Goal: Task Accomplishment & Management: Use online tool/utility

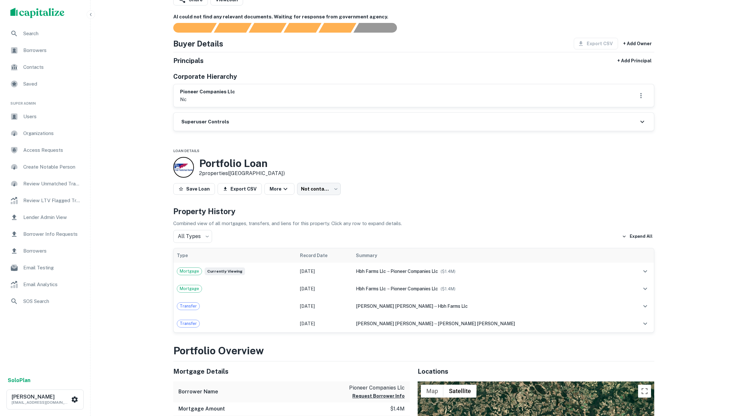
scroll to position [218, 0]
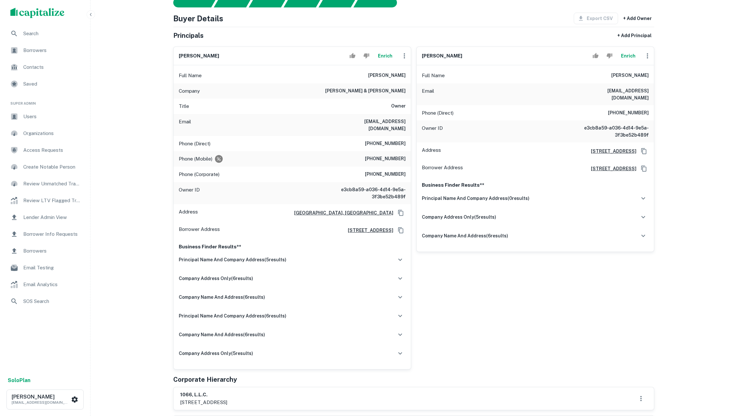
scroll to position [81, 0]
click at [382, 62] on button "Enrich" at bounding box center [385, 55] width 21 height 13
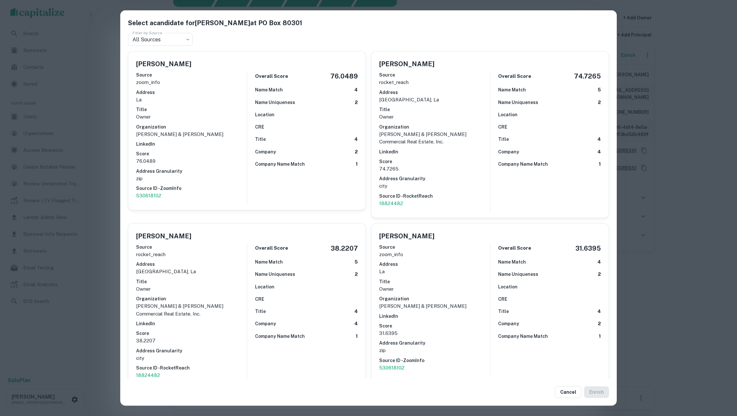
click at [115, 132] on div "Select a candidate for Mark B. Hebert at PO Box 80301 Filter by Source All Sour…" at bounding box center [368, 208] width 737 height 416
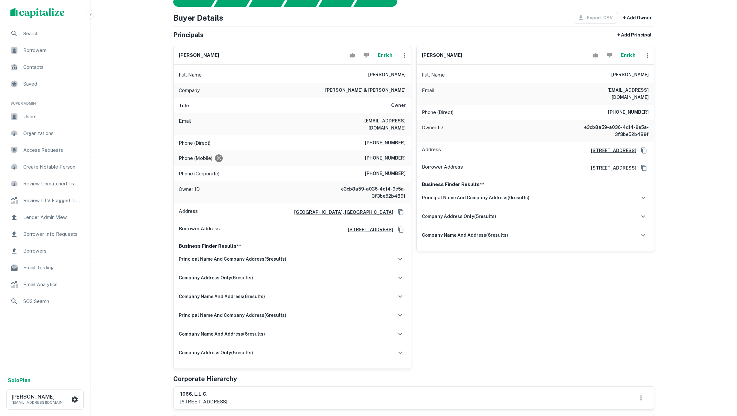
click at [387, 62] on button "Enrich" at bounding box center [385, 55] width 21 height 13
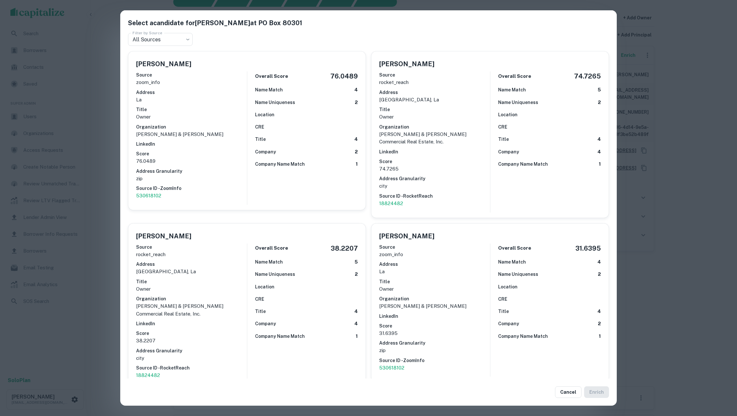
click at [113, 145] on div "Select a candidate for Mark B. Hebert at PO Box 80301 Filter by Source All Sour…" at bounding box center [368, 208] width 737 height 416
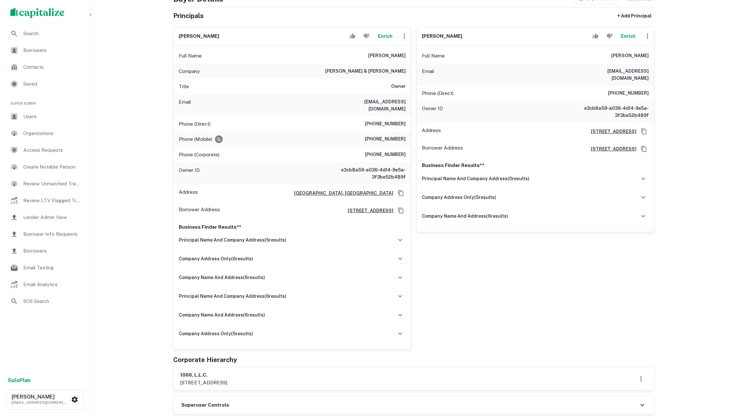
scroll to position [101, 0]
click at [243, 246] on div "principal name and company address ( 5 results)" at bounding box center [292, 239] width 227 height 14
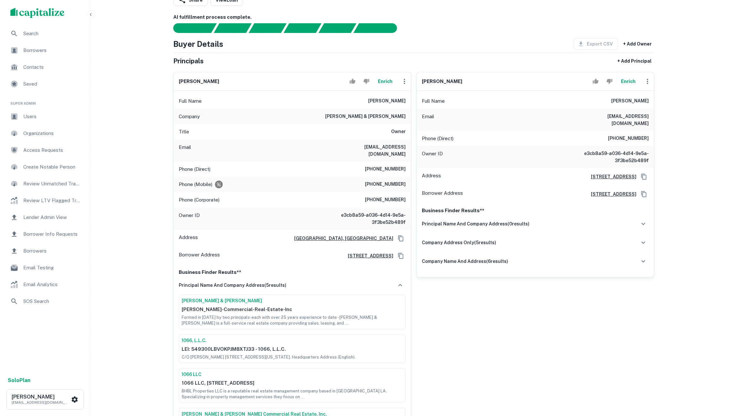
scroll to position [53, 0]
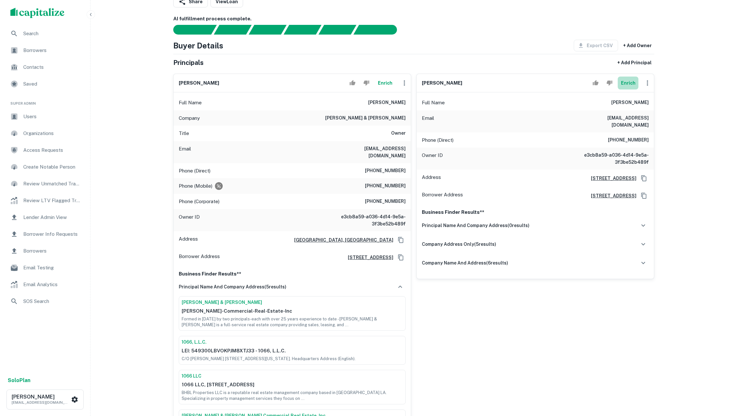
click at [630, 90] on button "Enrich" at bounding box center [628, 83] width 21 height 13
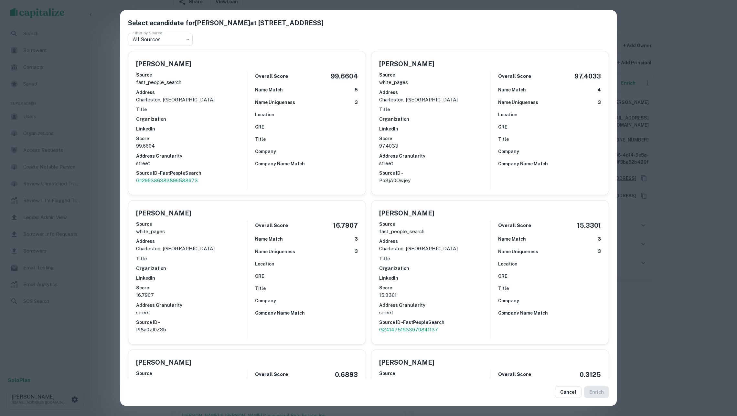
click at [109, 126] on div "Select a candidate for Jean Baudrand at 26 Charlotte St Filter by Source All So…" at bounding box center [368, 208] width 737 height 416
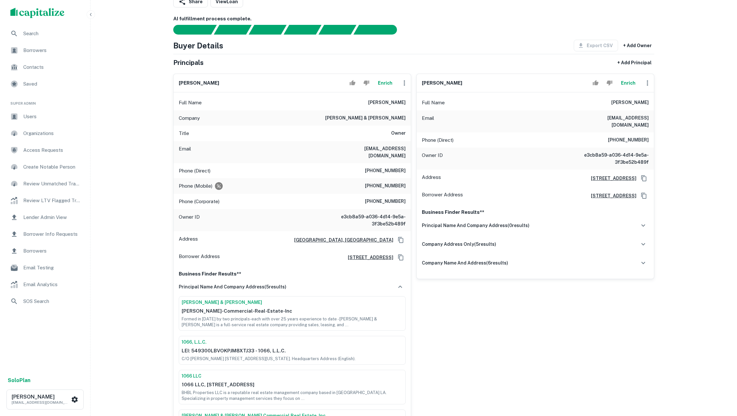
click at [626, 90] on button "Enrich" at bounding box center [628, 83] width 21 height 13
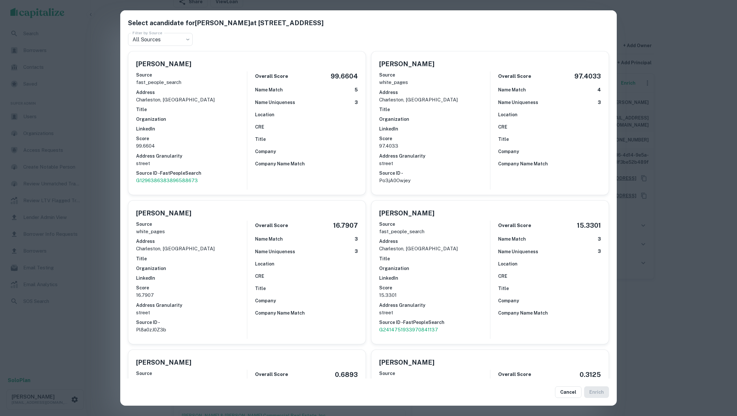
click at [563, 124] on div "CRE" at bounding box center [549, 127] width 103 height 7
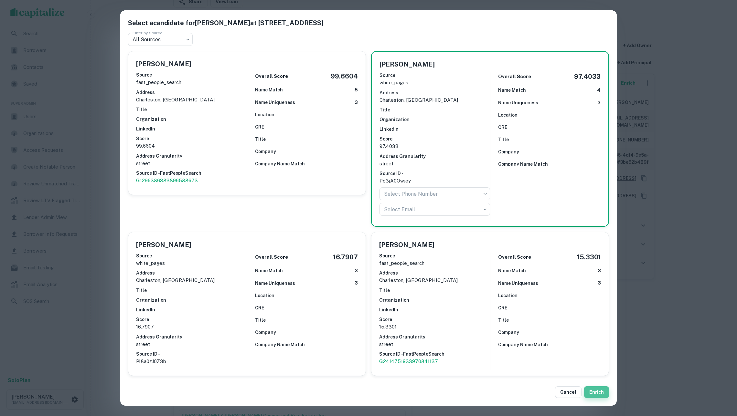
click at [591, 389] on button "Enrich" at bounding box center [596, 393] width 25 height 12
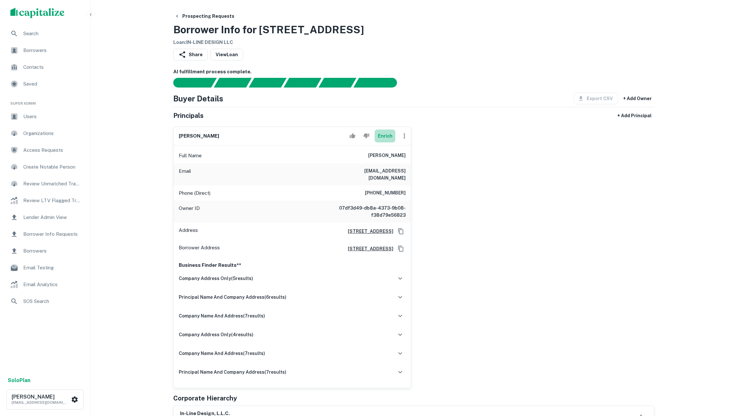
click at [381, 142] on button "Enrich" at bounding box center [385, 136] width 21 height 13
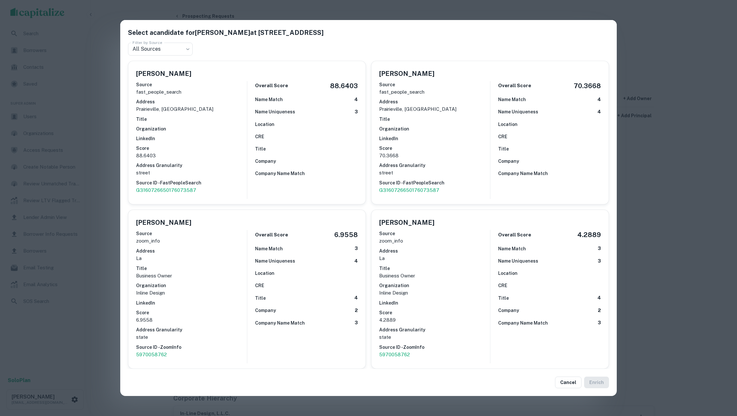
click at [256, 295] on h6 "Title" at bounding box center [260, 298] width 11 height 7
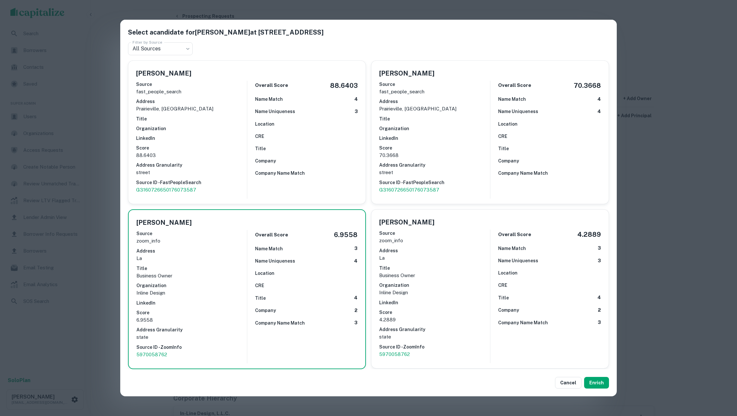
click at [668, 297] on div "Select a candidate for Bert J Chauvin at 16044 Airline Hwy Filter by Source All…" at bounding box center [368, 208] width 737 height 416
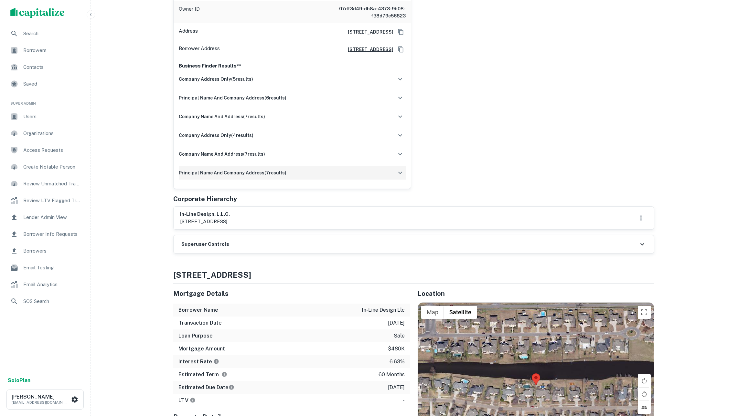
scroll to position [76, 0]
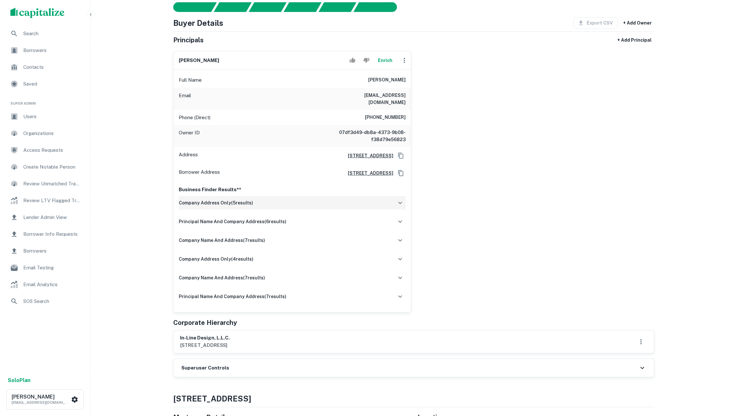
click at [308, 210] on div "company address only ( 5 results)" at bounding box center [292, 203] width 227 height 14
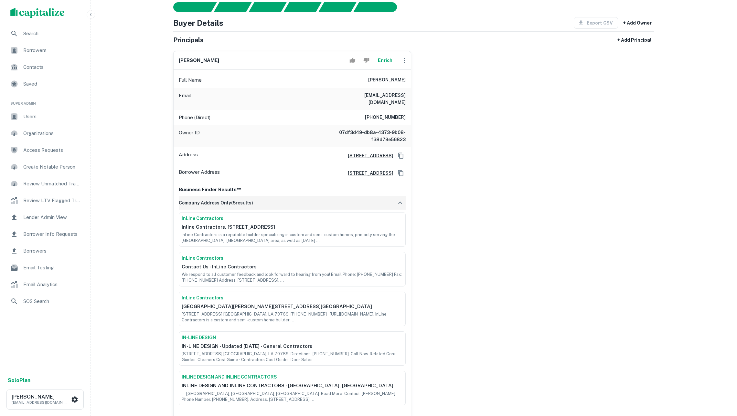
click at [308, 210] on div "company address only ( 5 results)" at bounding box center [292, 203] width 227 height 14
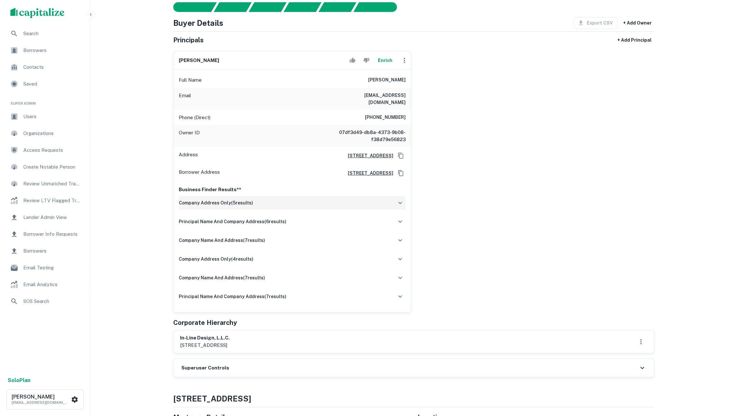
click at [308, 210] on div "company address only ( 5 results)" at bounding box center [292, 203] width 227 height 14
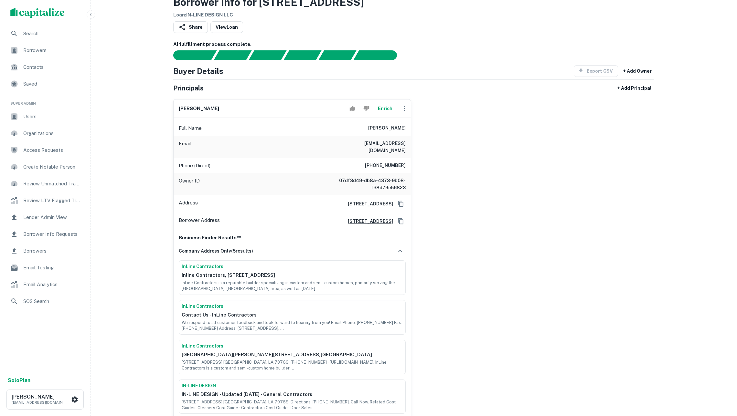
scroll to position [26, 0]
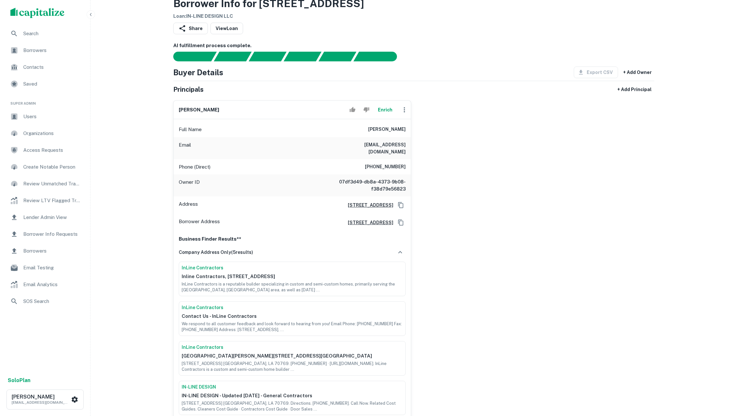
click at [386, 116] on button "Enrich" at bounding box center [385, 109] width 21 height 13
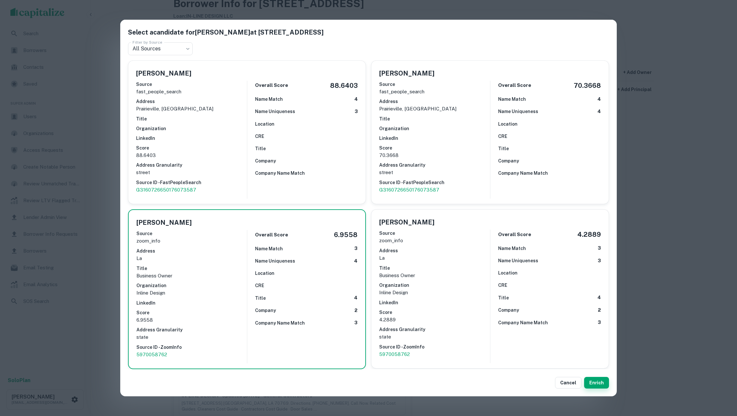
click at [594, 377] on button "Enrich" at bounding box center [596, 383] width 25 height 12
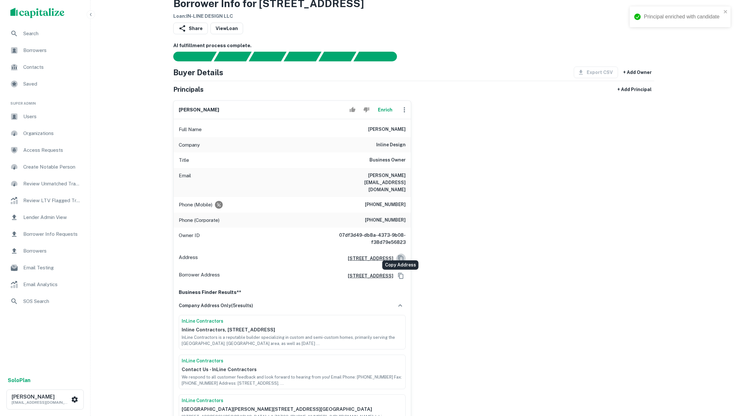
click at [400, 255] on icon "Copy Address" at bounding box center [401, 258] width 6 height 6
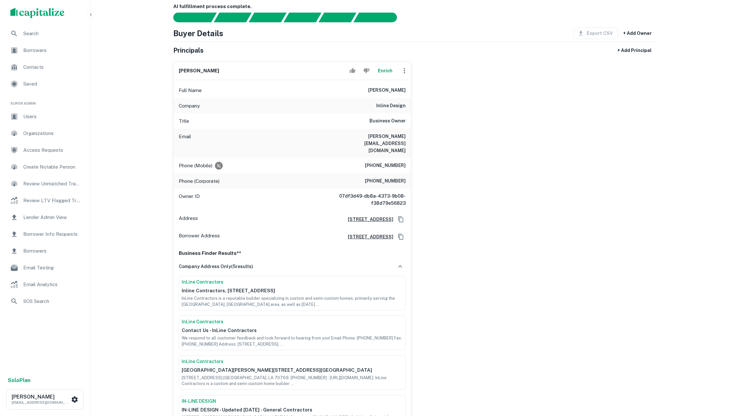
scroll to position [65, 0]
click at [398, 234] on icon "Copy Address" at bounding box center [401, 237] width 6 height 6
click at [432, 230] on div "jameson chauvin Enrich Full Name jameson chauvin Company inline design Title Bu…" at bounding box center [411, 398] width 486 height 683
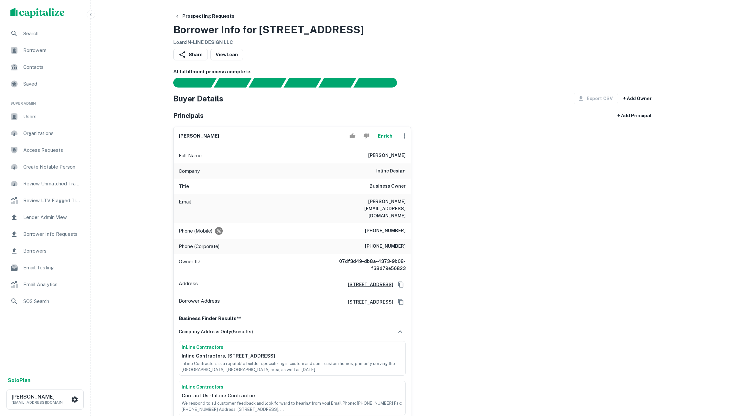
scroll to position [0, 0]
click at [35, 16] on img "scrollable content" at bounding box center [37, 13] width 54 height 10
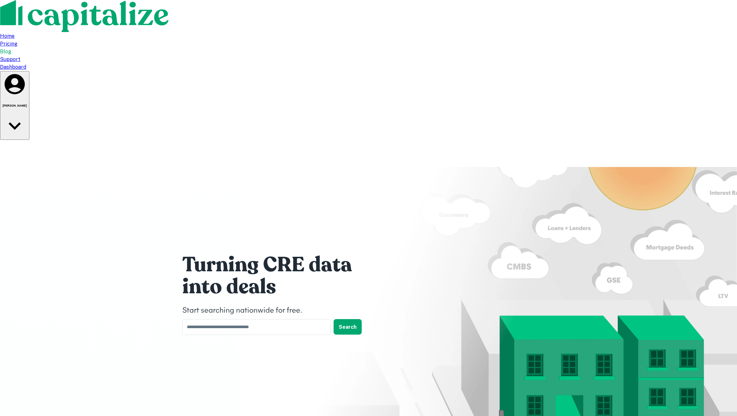
click at [524, 63] on div "Dashboard" at bounding box center [368, 67] width 737 height 8
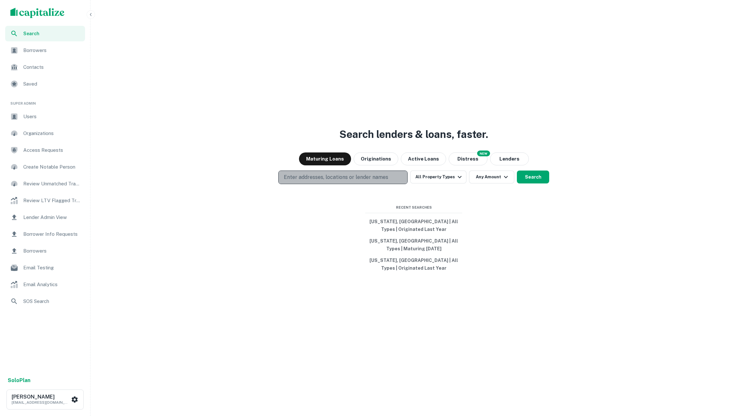
click at [330, 177] on p "Enter addresses, locations or lender names" at bounding box center [336, 178] width 104 height 8
type input "**********"
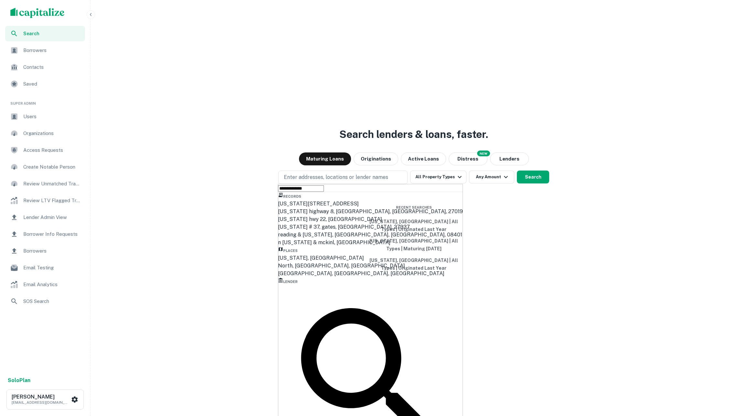
click at [338, 262] on div "North Carolina, USA" at bounding box center [370, 258] width 185 height 8
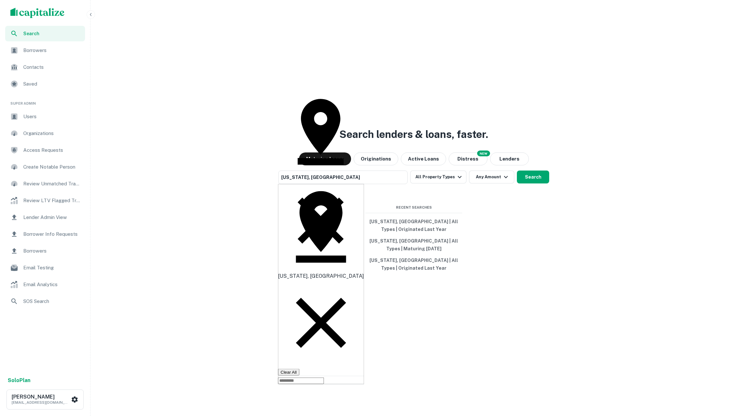
click at [533, 254] on div "Search lenders & loans, faster. Maturing Loans Originations Active Loans NEW Di…" at bounding box center [413, 224] width 641 height 416
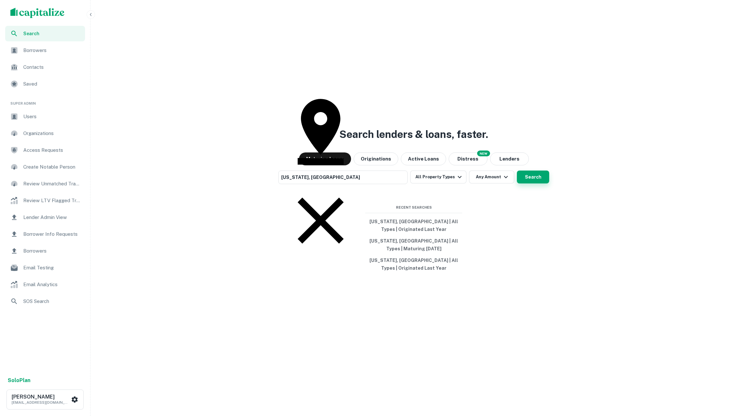
click at [540, 177] on button "Search" at bounding box center [533, 177] width 32 height 13
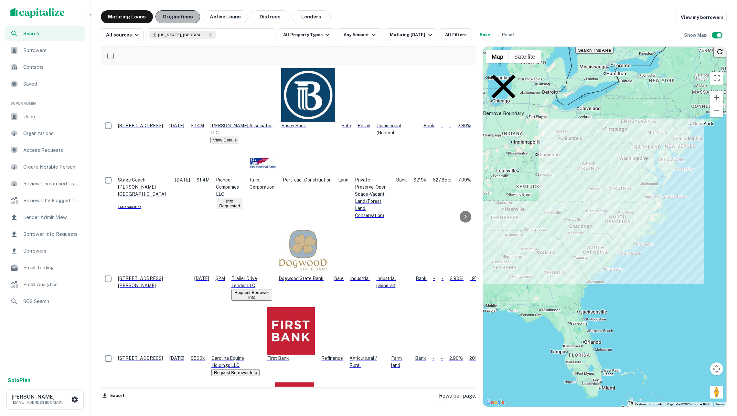
click at [187, 17] on button "Originations" at bounding box center [178, 16] width 45 height 13
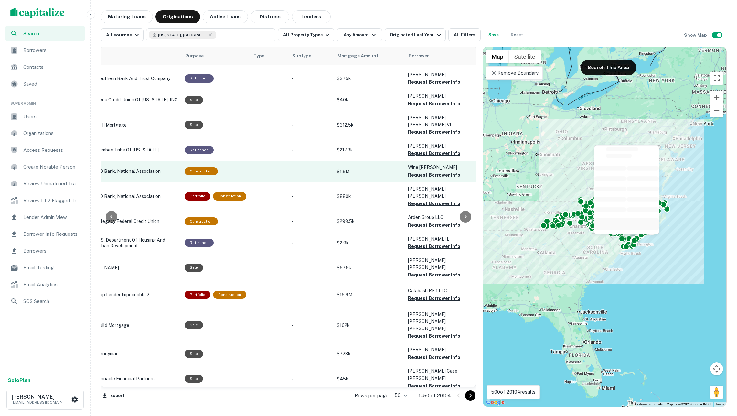
scroll to position [781, 133]
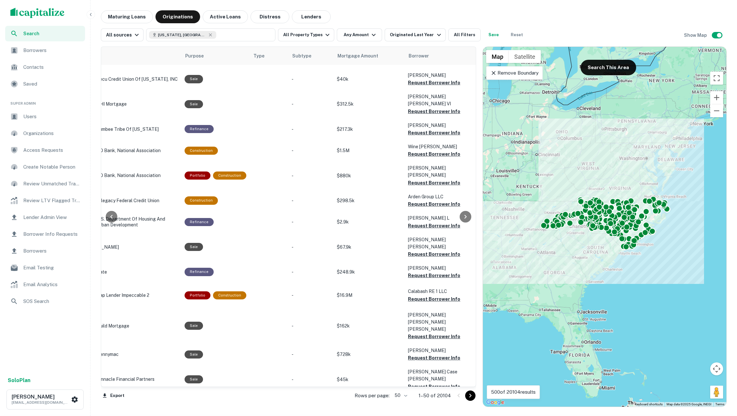
click at [418, 405] on button "Request Borrower Info" at bounding box center [434, 409] width 52 height 8
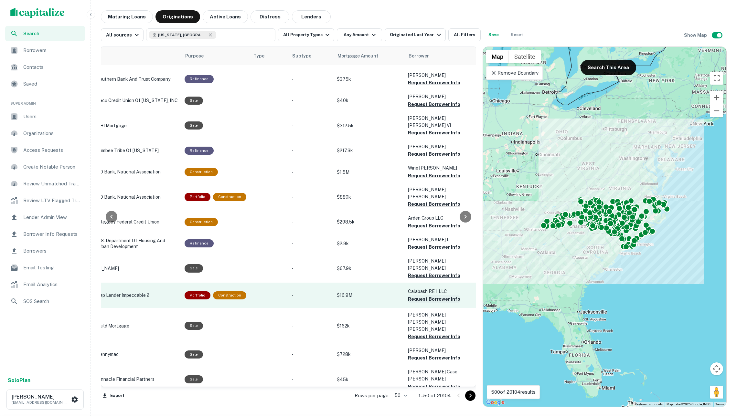
click at [416, 296] on button "Request Borrower Info" at bounding box center [434, 300] width 52 height 8
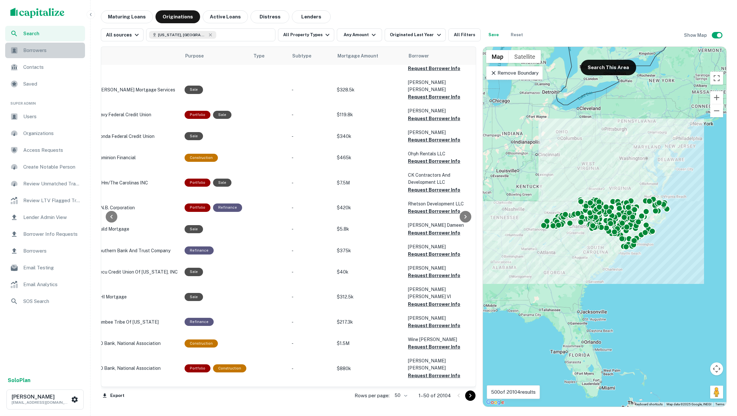
click at [65, 49] on span "Borrowers" at bounding box center [52, 51] width 58 height 8
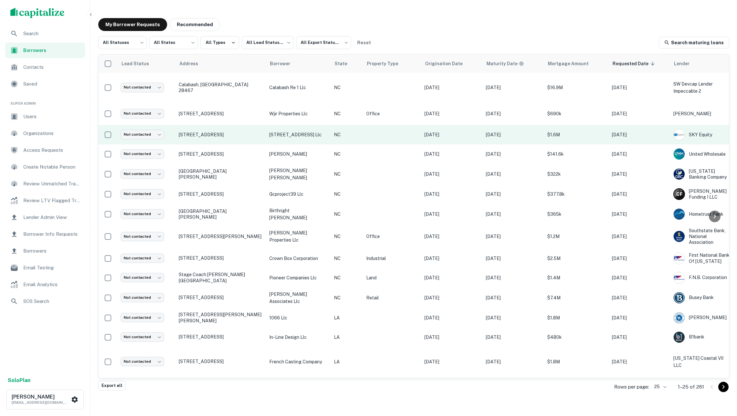
click at [358, 136] on p "NC" at bounding box center [347, 134] width 26 height 7
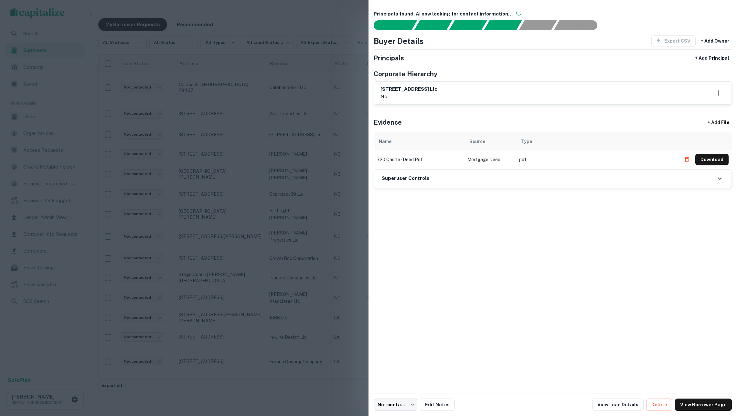
click at [342, 129] on div at bounding box center [368, 208] width 737 height 416
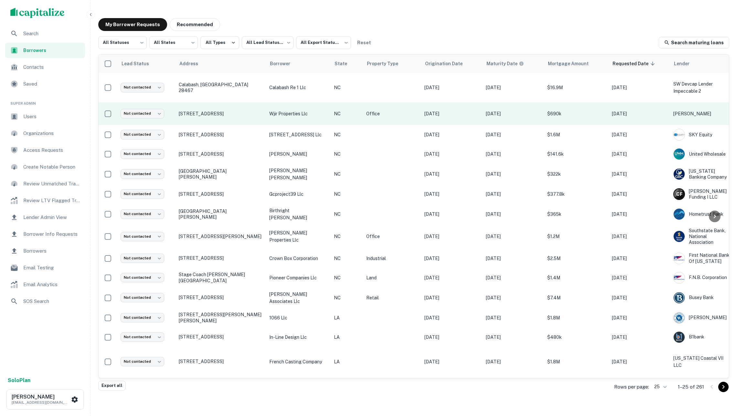
click at [354, 113] on p "NC" at bounding box center [347, 113] width 26 height 7
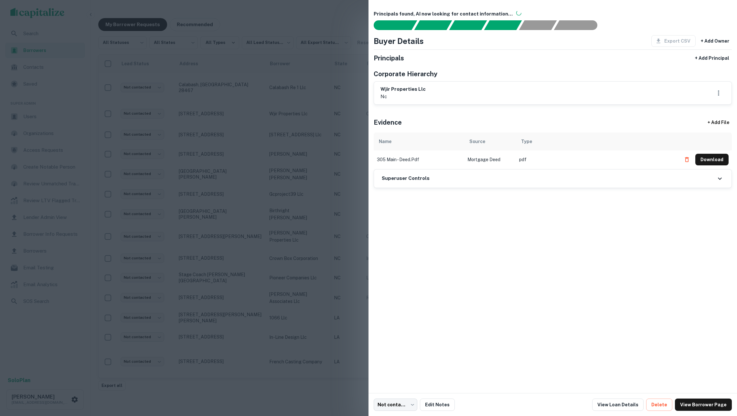
click at [343, 117] on div at bounding box center [368, 208] width 737 height 416
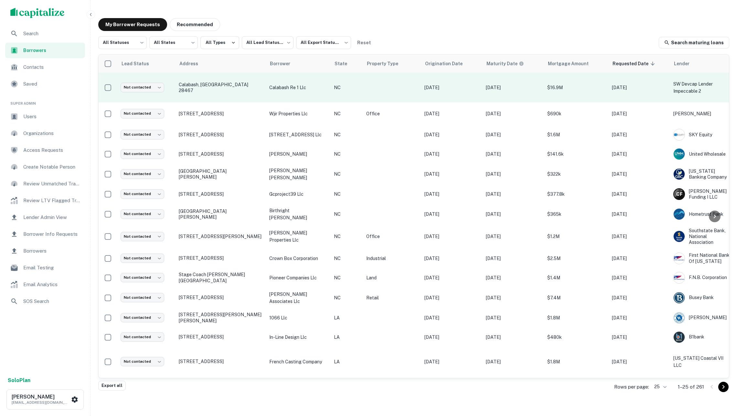
click at [342, 89] on p "NC" at bounding box center [347, 87] width 26 height 7
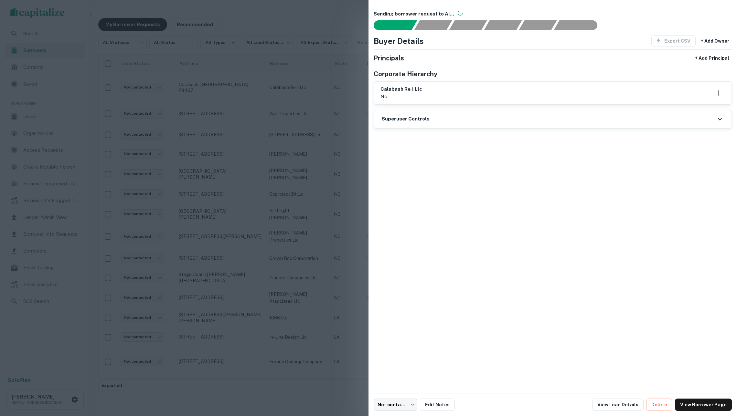
click at [326, 130] on div at bounding box center [368, 208] width 737 height 416
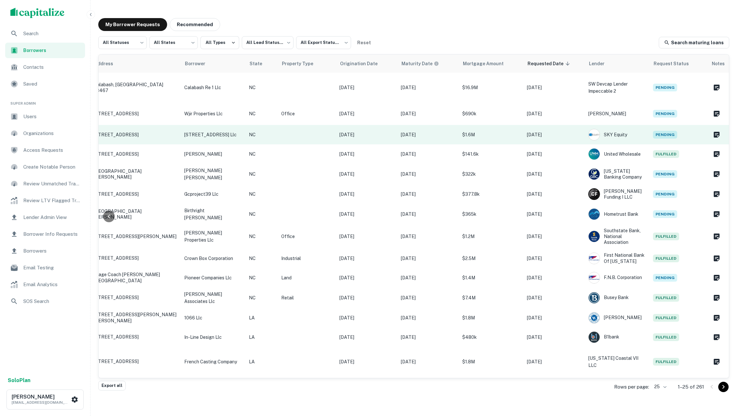
scroll to position [0, 85]
click at [347, 131] on p "[DATE]" at bounding box center [367, 134] width 55 height 7
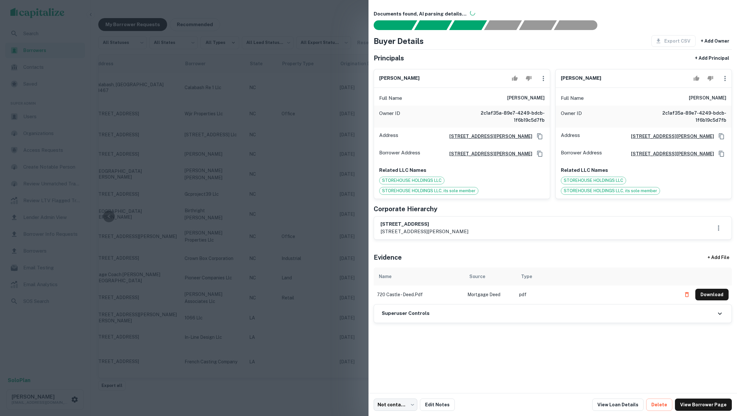
click at [297, 130] on div at bounding box center [368, 208] width 737 height 416
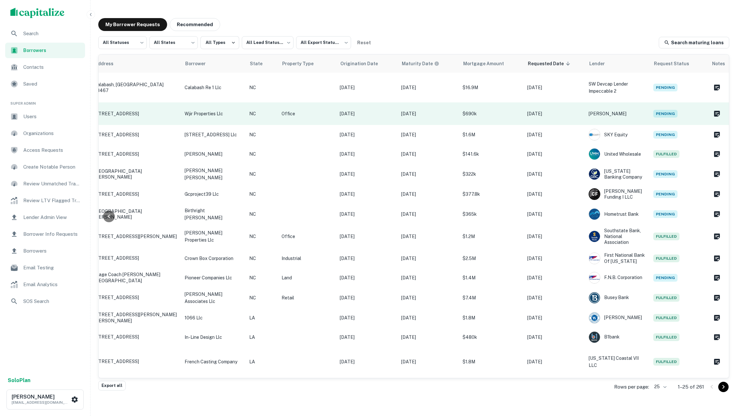
click at [304, 118] on td "Office" at bounding box center [307, 113] width 58 height 23
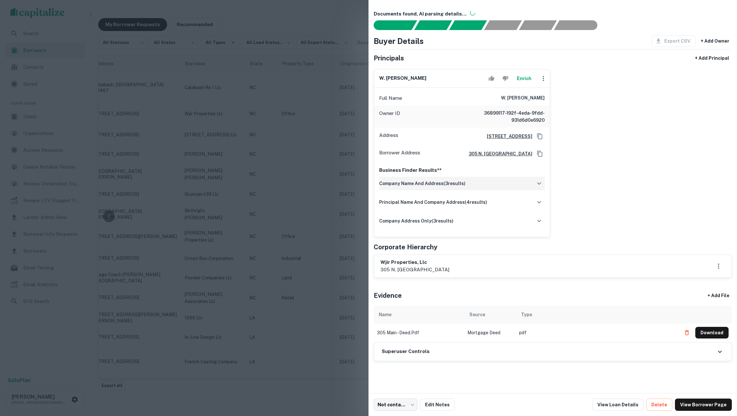
click at [489, 190] on div "company name and address ( 3 results)" at bounding box center [462, 184] width 166 height 14
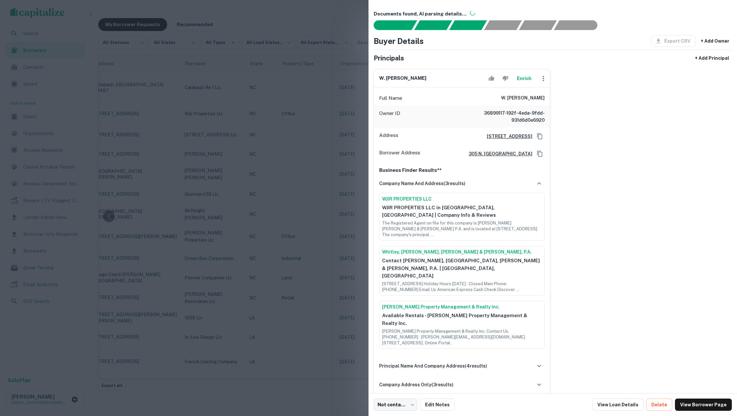
click at [520, 82] on button "Enrich" at bounding box center [524, 78] width 21 height 13
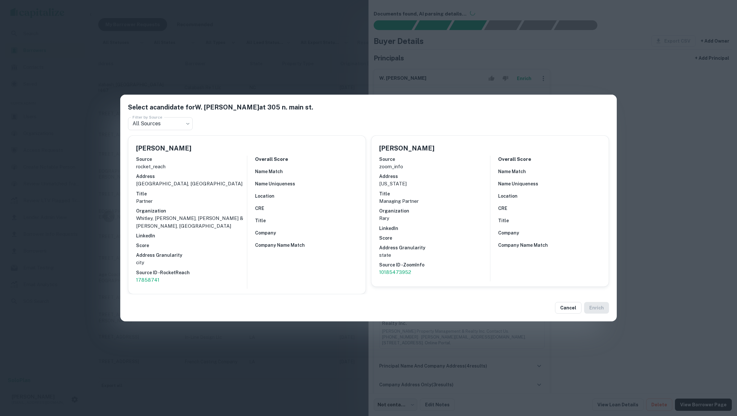
click at [693, 187] on div "Select a candidate for W. [PERSON_NAME] at 305 n. main st. Filter by Source All…" at bounding box center [368, 208] width 737 height 416
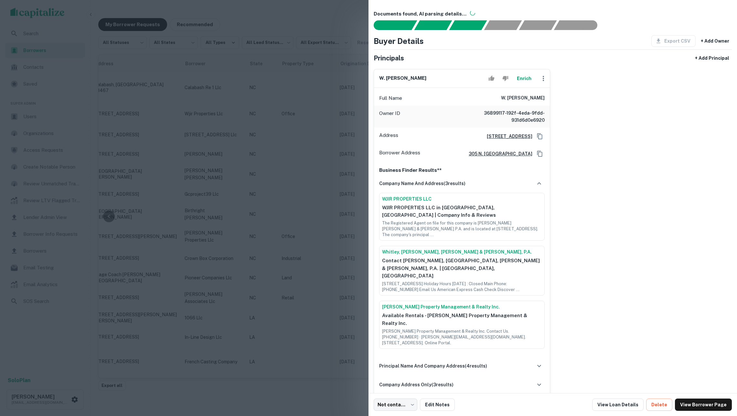
click at [316, 101] on div at bounding box center [368, 208] width 737 height 416
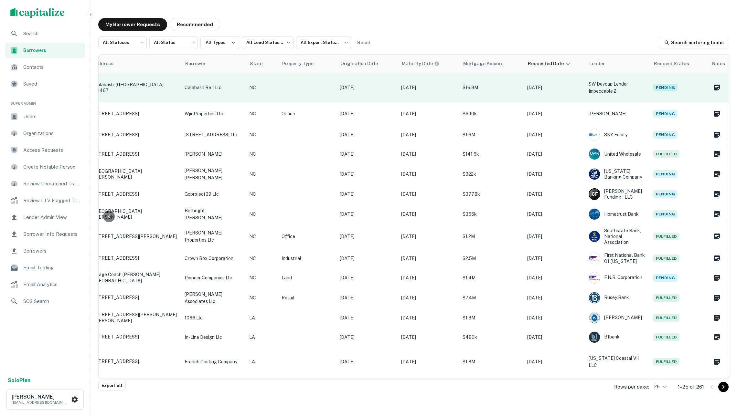
click at [573, 88] on p "[DATE]" at bounding box center [554, 87] width 55 height 7
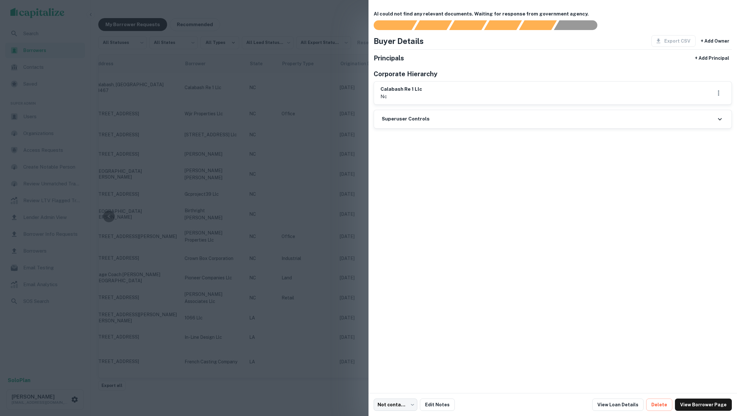
click at [296, 99] on div at bounding box center [368, 208] width 737 height 416
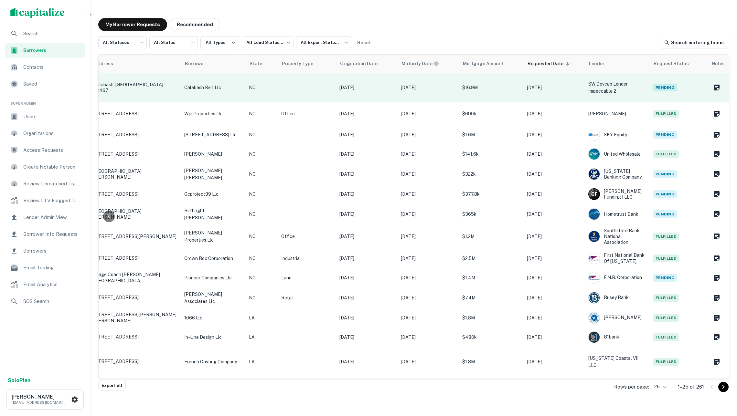
scroll to position [0, 85]
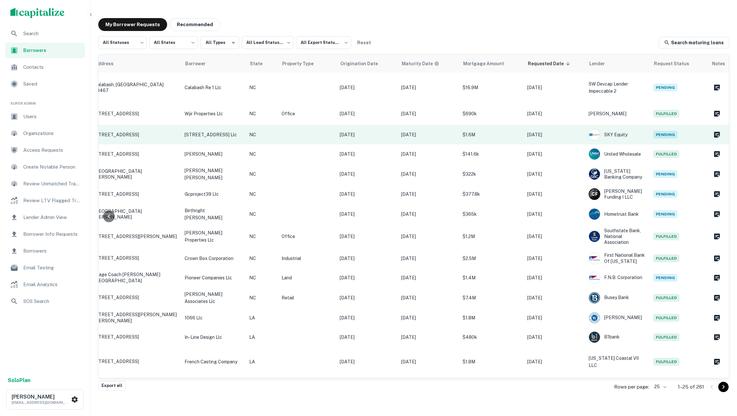
click at [300, 133] on td at bounding box center [307, 134] width 58 height 19
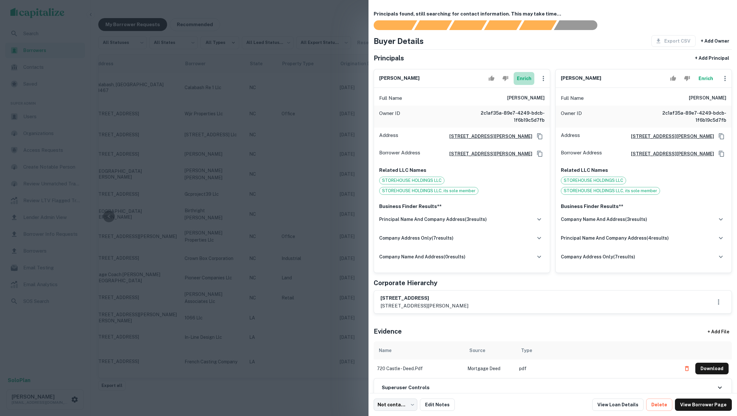
click at [522, 83] on button "Enrich" at bounding box center [524, 78] width 21 height 13
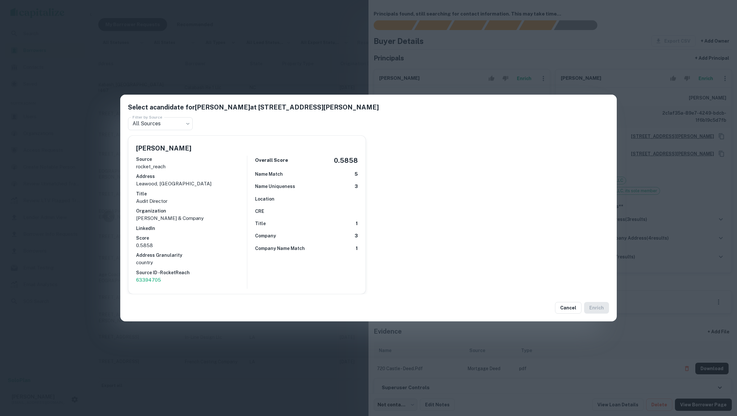
click at [342, 63] on div "Select a candidate for [PERSON_NAME] at [STREET_ADDRESS][PERSON_NAME] Filter by…" at bounding box center [368, 208] width 737 height 416
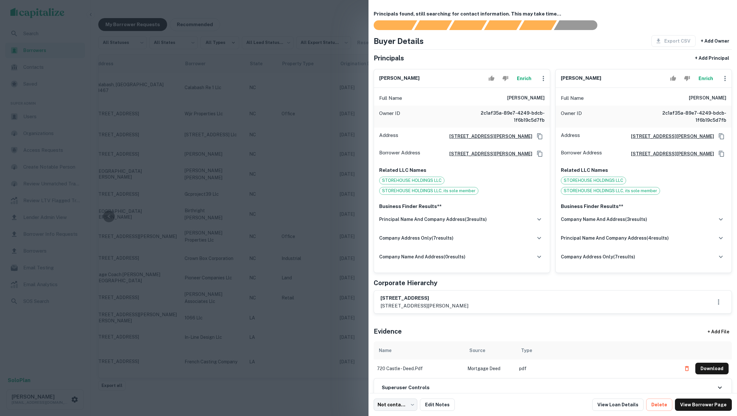
click at [704, 77] on button "Enrich" at bounding box center [705, 78] width 21 height 13
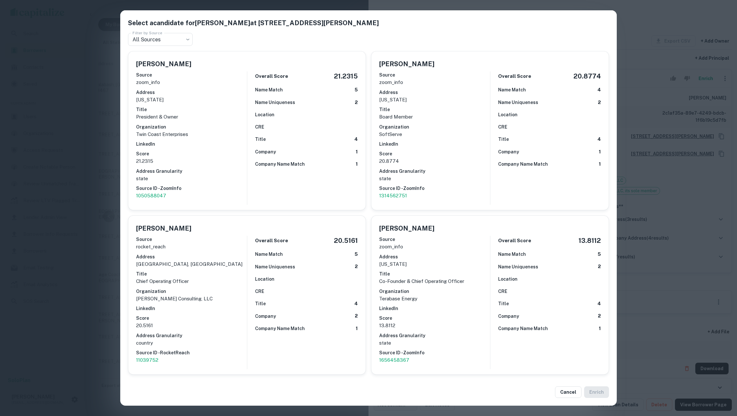
click at [636, 276] on div "Select a candidate for [PERSON_NAME] at [STREET_ADDRESS][PERSON_NAME] Filter by…" at bounding box center [368, 208] width 737 height 416
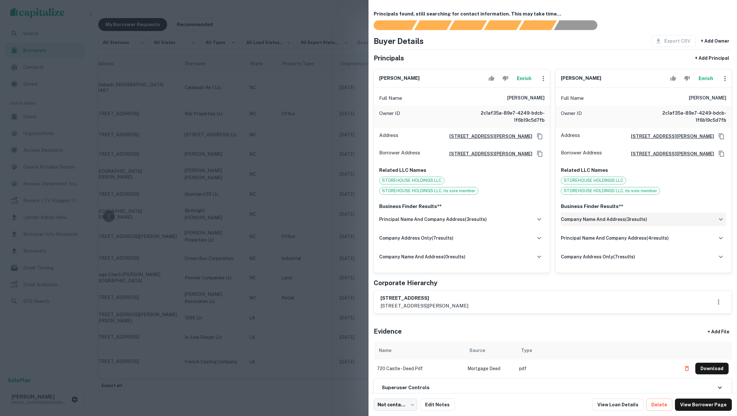
click at [617, 219] on div "Business Finder Results** company name and address ( 3 results) Storehouse Hold…" at bounding box center [644, 236] width 176 height 74
click at [616, 223] on h6 "company name and address ( 3 results)" at bounding box center [604, 219] width 86 height 7
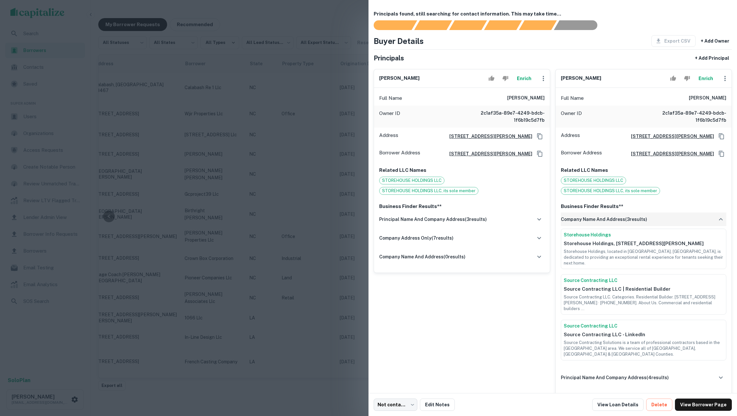
click at [616, 223] on h6 "company name and address ( 3 results)" at bounding box center [604, 219] width 86 height 7
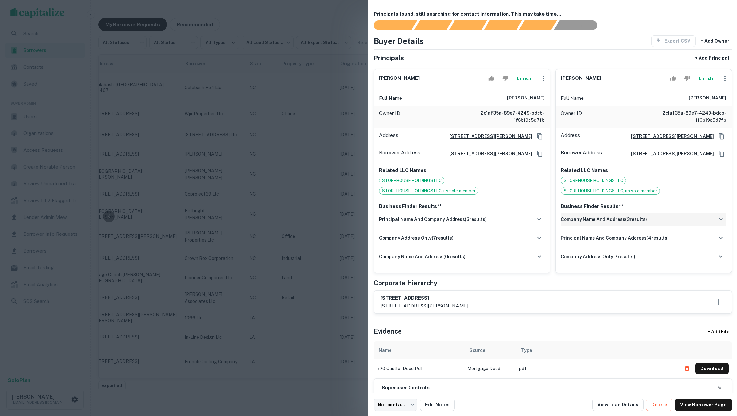
click at [656, 226] on div "company name and address ( 3 results)" at bounding box center [644, 220] width 166 height 14
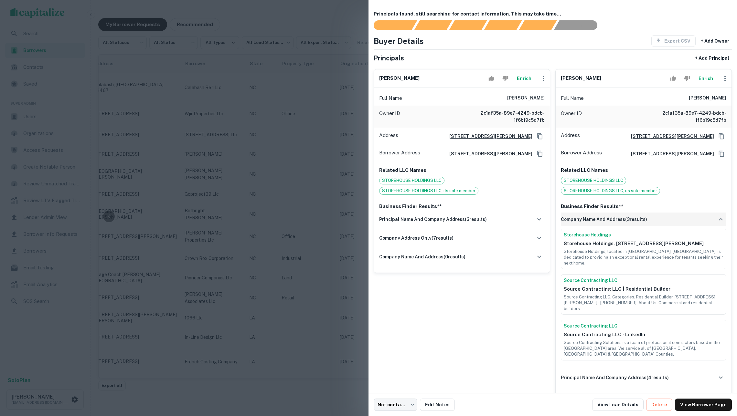
click at [656, 226] on div "company name and address ( 3 results)" at bounding box center [644, 220] width 166 height 14
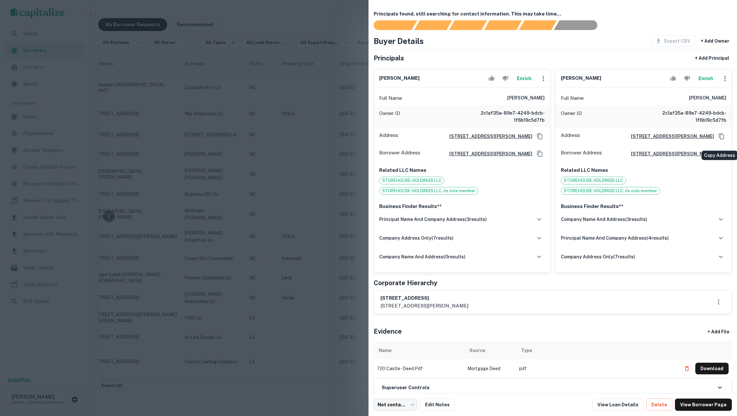
click at [720, 140] on icon "Copy Address" at bounding box center [721, 136] width 6 height 6
click at [675, 225] on div "company name and address ( 3 results)" at bounding box center [644, 220] width 166 height 14
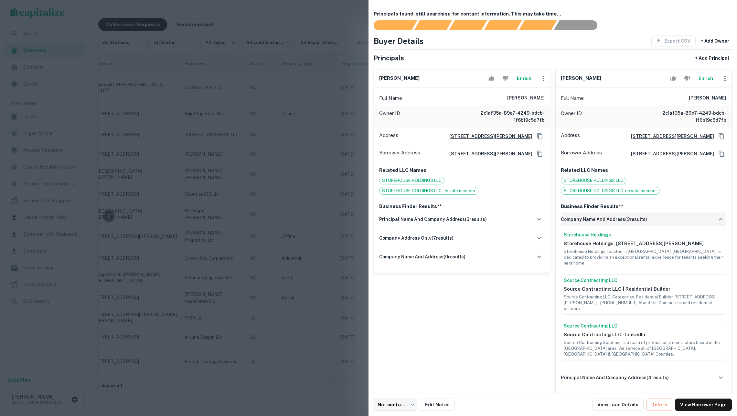
click at [675, 226] on div "company name and address ( 3 results)" at bounding box center [644, 220] width 166 height 14
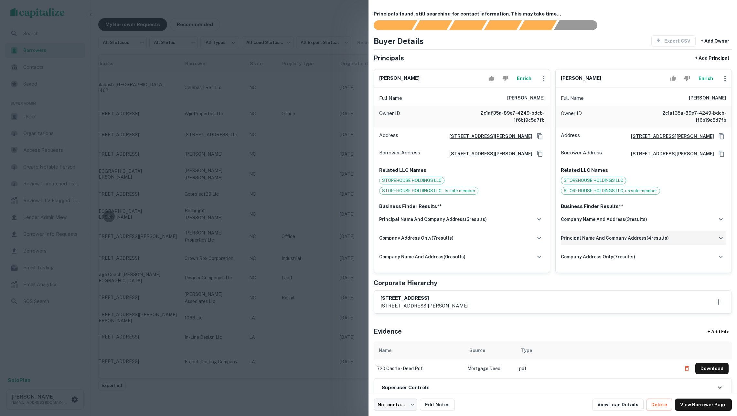
click at [670, 245] on div "principal name and company address ( 4 results)" at bounding box center [644, 238] width 166 height 14
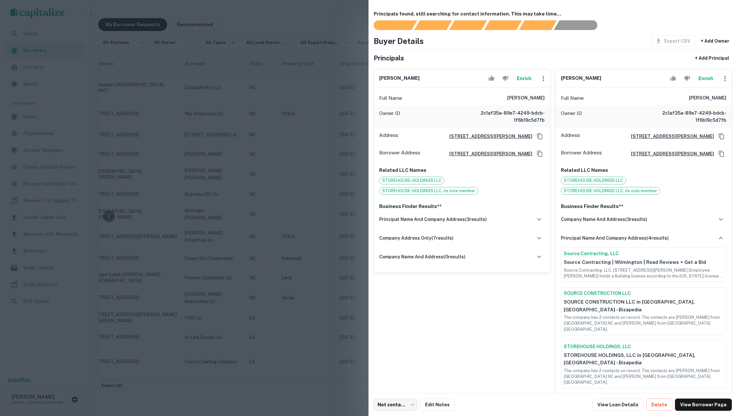
click at [704, 81] on button "Enrich" at bounding box center [705, 78] width 21 height 13
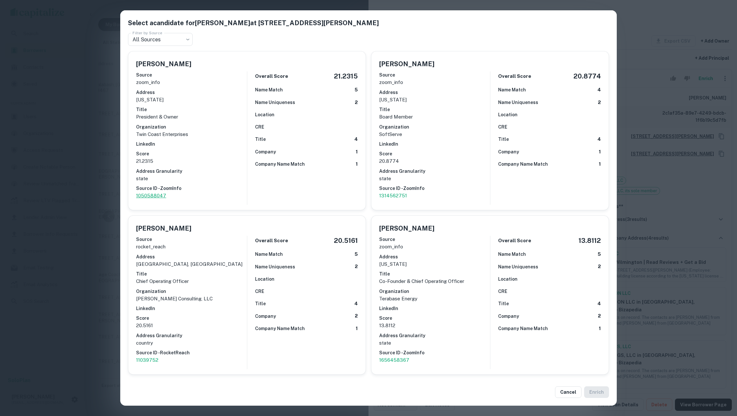
click at [158, 192] on p "1050588047" at bounding box center [191, 196] width 111 height 8
click at [705, 124] on div "Select a candidate for [PERSON_NAME] at [STREET_ADDRESS][PERSON_NAME] Filter by…" at bounding box center [368, 208] width 737 height 416
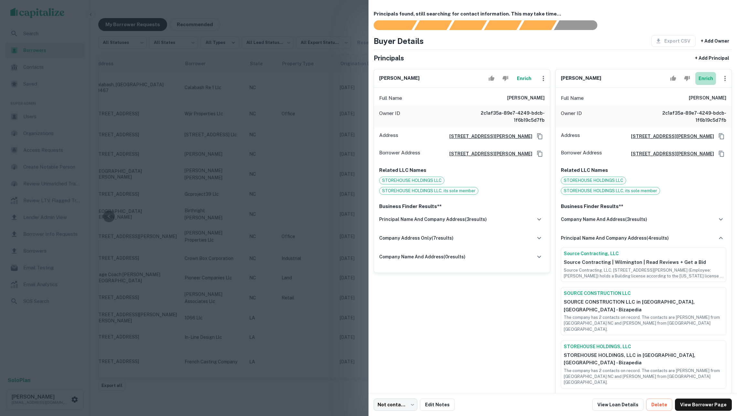
click at [706, 85] on button "Enrich" at bounding box center [705, 78] width 21 height 13
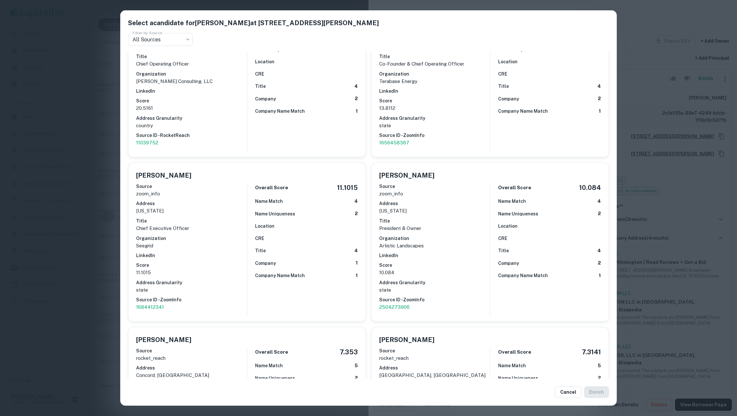
scroll to position [219, 0]
click at [697, 229] on div "Select a candidate for [PERSON_NAME] at [STREET_ADDRESS][PERSON_NAME] Filter by…" at bounding box center [368, 208] width 737 height 416
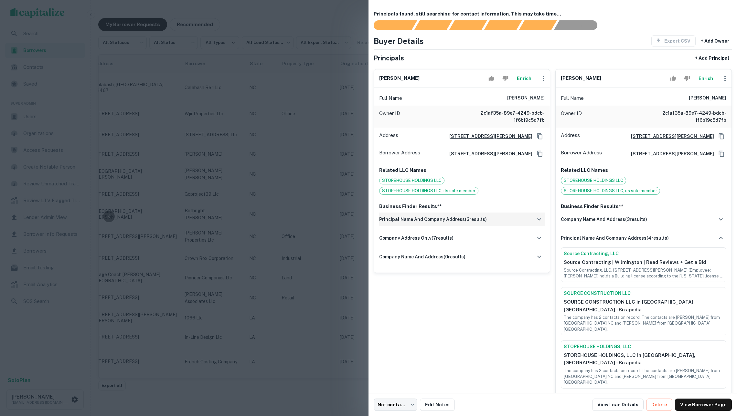
click at [443, 223] on h6 "principal name and company address ( 3 results)" at bounding box center [433, 219] width 108 height 7
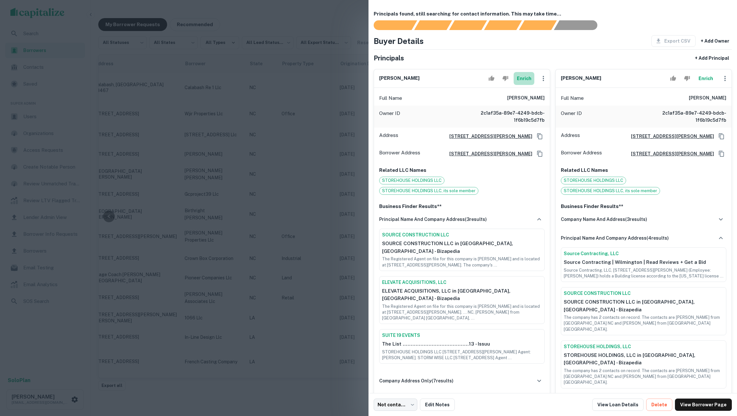
click at [523, 83] on button "Enrich" at bounding box center [524, 78] width 21 height 13
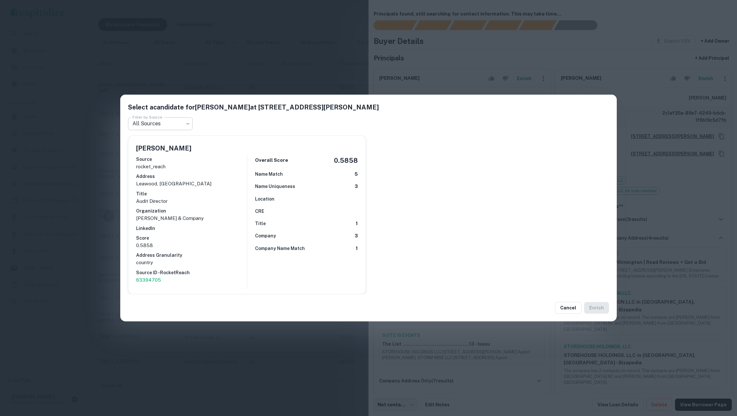
click at [192, 122] on body "Search Borrowers Contacts Saved Super Admin Users Organizations Access Requests…" at bounding box center [368, 208] width 737 height 416
click at [183, 123] on div at bounding box center [368, 208] width 737 height 416
click at [272, 68] on div "Select a candidate for [PERSON_NAME] at [STREET_ADDRESS][PERSON_NAME] Filter by…" at bounding box center [368, 208] width 737 height 416
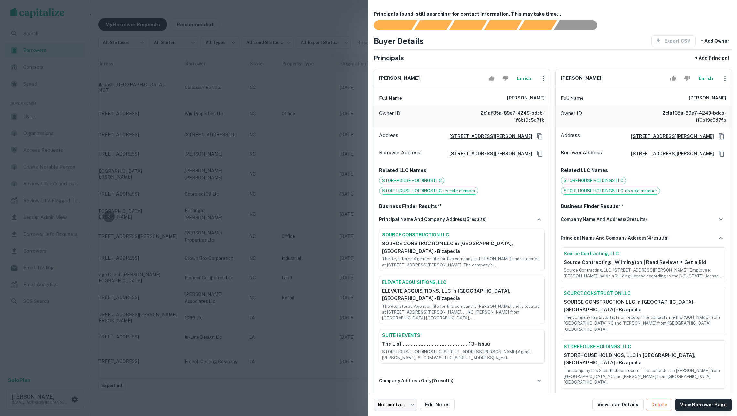
click at [690, 407] on link "View Borrower Page" at bounding box center [703, 405] width 57 height 12
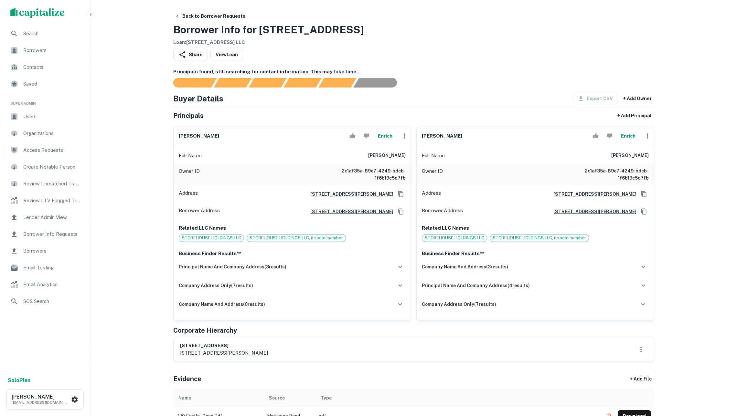
click at [387, 143] on button "Enrich" at bounding box center [385, 136] width 21 height 13
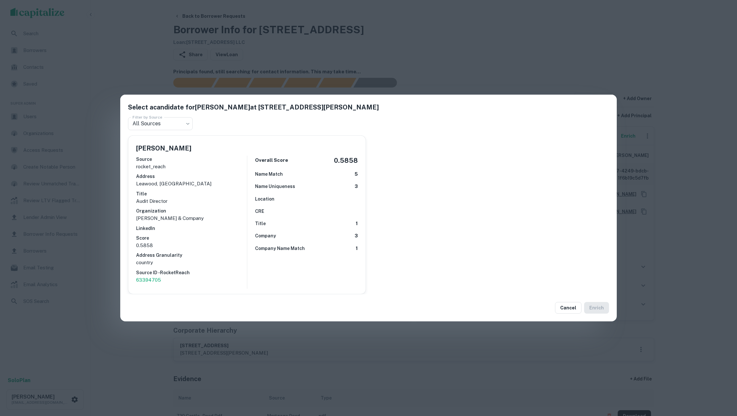
click at [416, 68] on div "Select a candidate for [PERSON_NAME] at [STREET_ADDRESS][PERSON_NAME] Filter by…" at bounding box center [368, 208] width 737 height 416
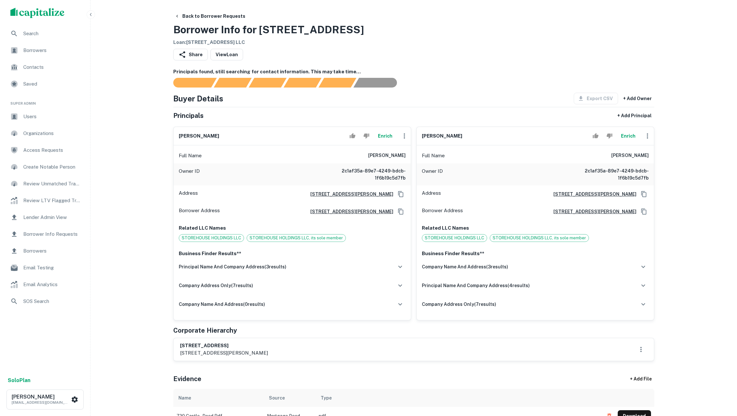
click at [379, 140] on button "Enrich" at bounding box center [385, 136] width 21 height 13
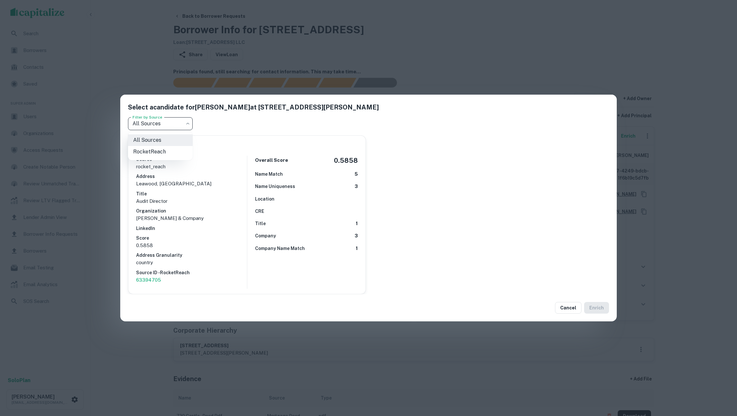
click at [149, 126] on body "Search Borrowers Contacts Saved Super Admin Users Organizations Access Requests…" at bounding box center [368, 208] width 737 height 416
click at [285, 63] on div at bounding box center [368, 208] width 737 height 416
click at [570, 308] on button "Cancel" at bounding box center [568, 308] width 27 height 12
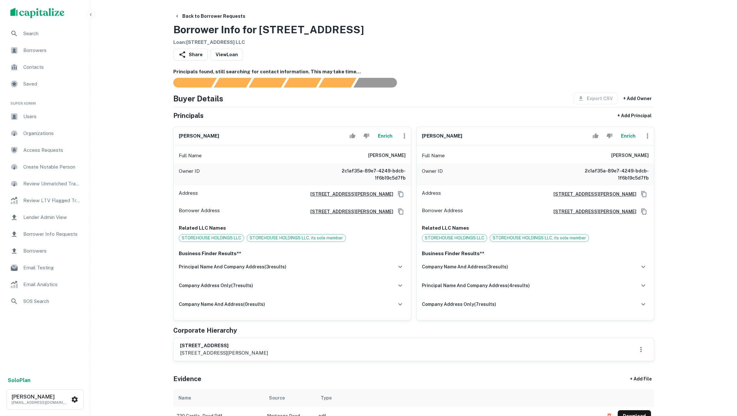
click at [383, 143] on button "Enrich" at bounding box center [385, 136] width 21 height 13
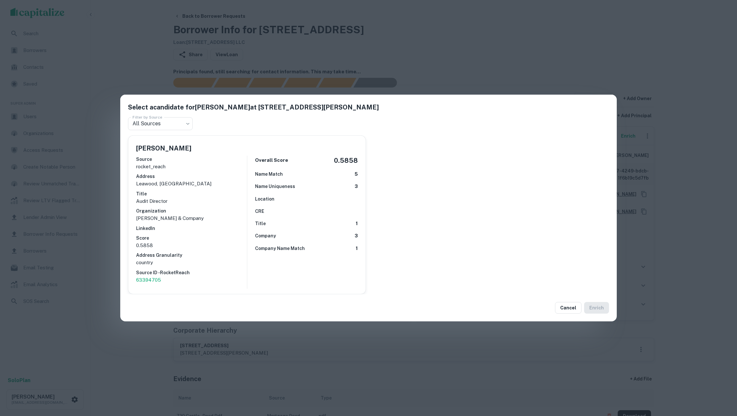
click at [454, 39] on div "Select a candidate for [PERSON_NAME] at [STREET_ADDRESS][PERSON_NAME] Filter by…" at bounding box center [368, 208] width 737 height 416
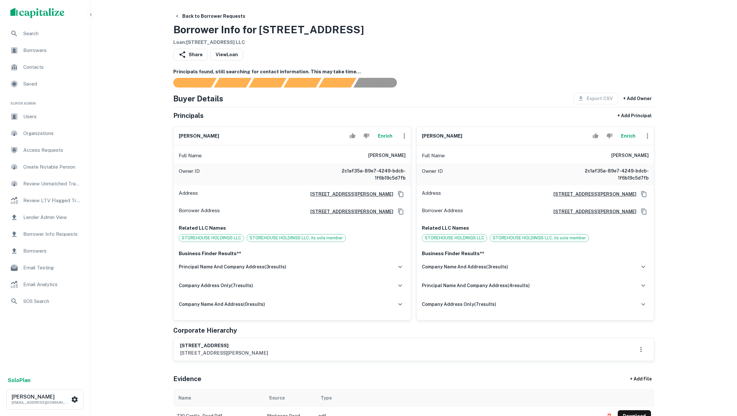
click at [628, 141] on button "Enrich" at bounding box center [628, 136] width 21 height 13
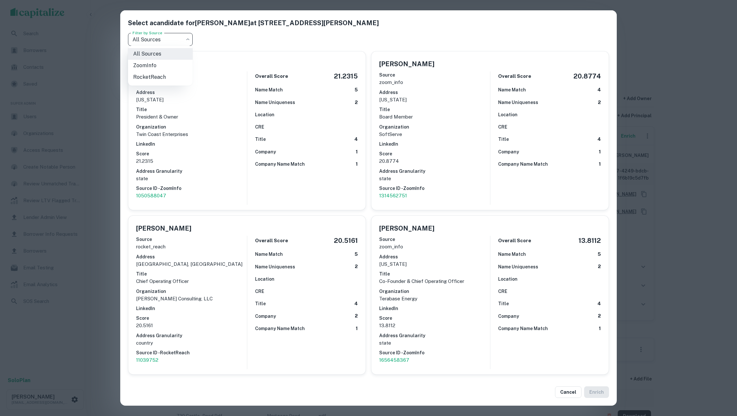
click at [162, 38] on body "Search Borrowers Contacts Saved Super Admin Users Organizations Access Requests…" at bounding box center [368, 208] width 737 height 416
click at [334, 35] on div at bounding box center [368, 208] width 737 height 416
click at [656, 109] on div "Select a candidate for [PERSON_NAME] at [STREET_ADDRESS][PERSON_NAME] Filter by…" at bounding box center [368, 208] width 737 height 416
